Goal: Information Seeking & Learning: Learn about a topic

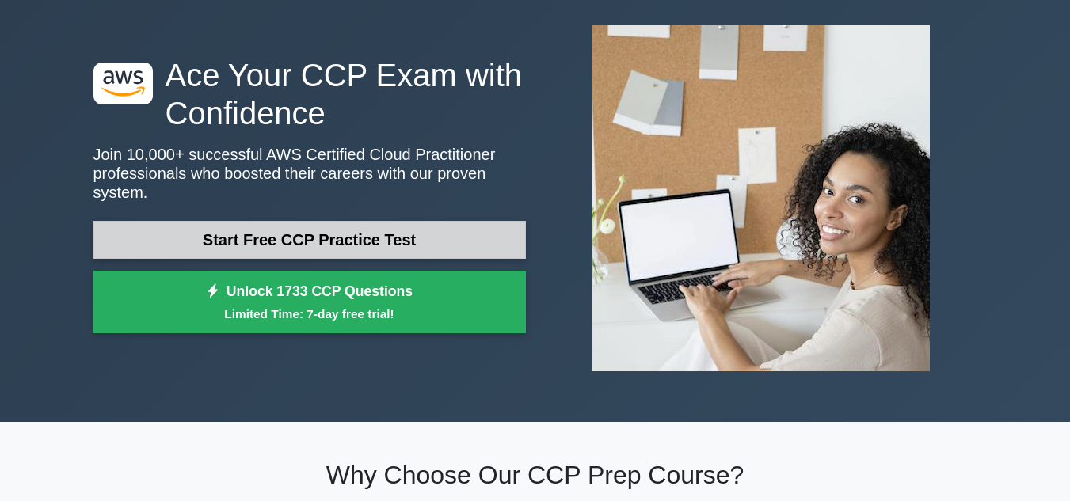
click at [368, 243] on link "Start Free CCP Practice Test" at bounding box center [309, 240] width 433 height 38
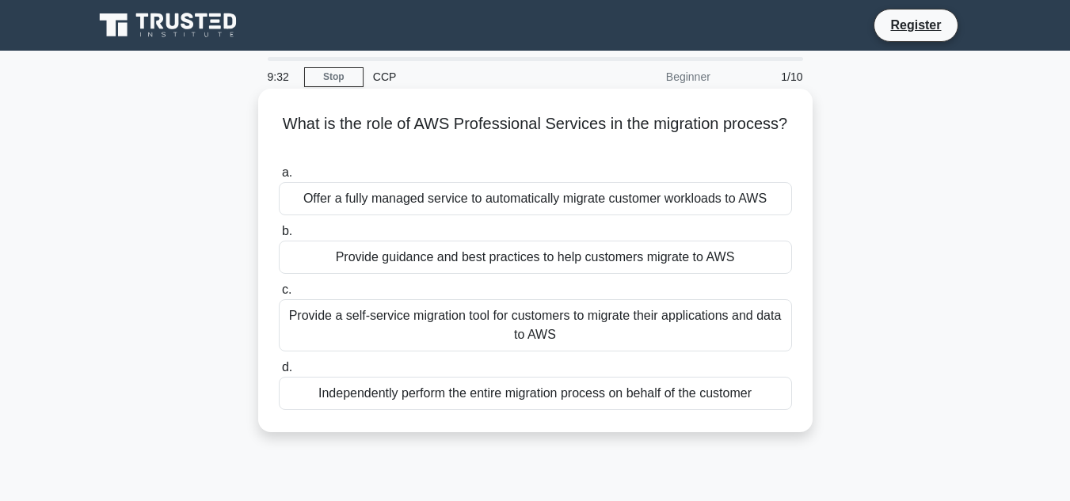
click at [494, 331] on div "Provide a self-service migration tool for customers to migrate their applicatio…" at bounding box center [535, 325] width 513 height 52
click at [279, 296] on input "c. Provide a self-service migration tool for customers to migrate their applica…" at bounding box center [279, 290] width 0 height 10
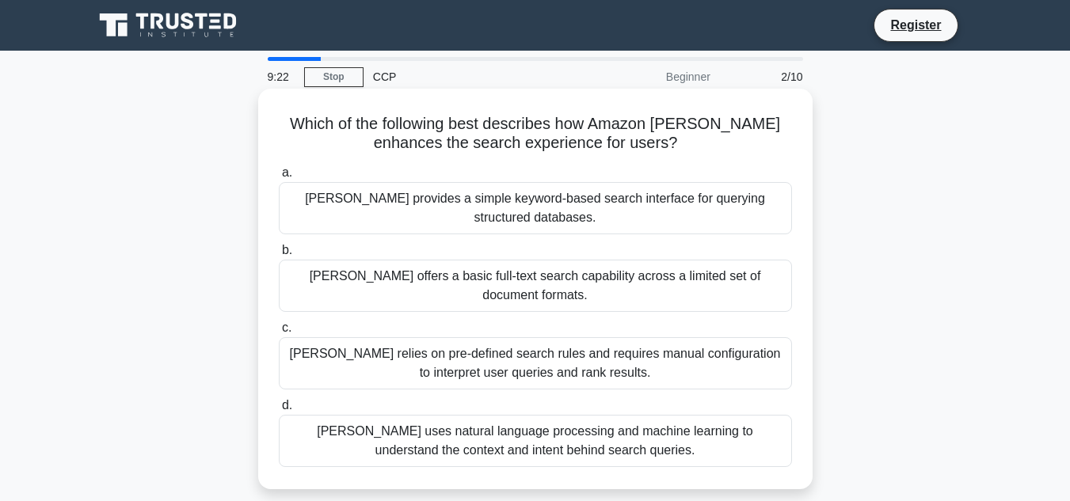
click at [501, 415] on div "[PERSON_NAME] uses natural language processing and machine learning to understa…" at bounding box center [535, 441] width 513 height 52
click at [279, 410] on input "d. [PERSON_NAME] uses natural language processing and machine learning to under…" at bounding box center [279, 406] width 0 height 10
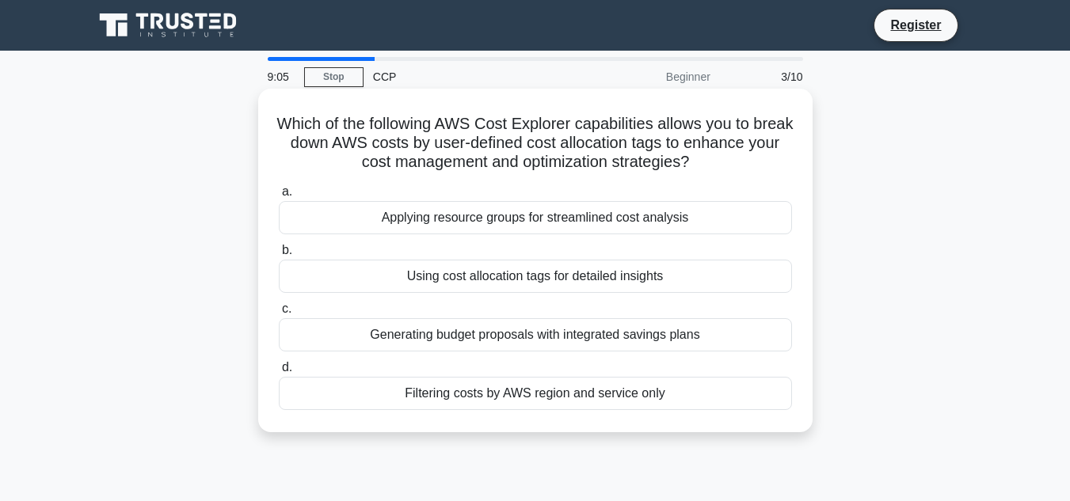
click at [577, 221] on div "Applying resource groups for streamlined cost analysis" at bounding box center [535, 217] width 513 height 33
click at [279, 197] on input "a. Applying resource groups for streamlined cost analysis" at bounding box center [279, 192] width 0 height 10
